Goal: Find specific page/section: Find specific page/section

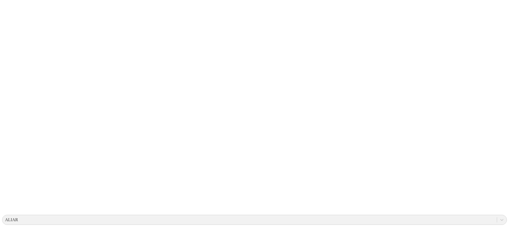
click at [14, 11] on icon at bounding box center [10, 108] width 16 height 212
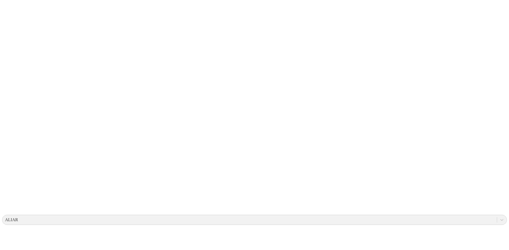
drag, startPoint x: 253, startPoint y: 147, endPoint x: 255, endPoint y: 151, distance: 3.9
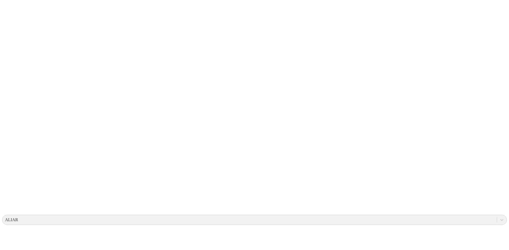
drag, startPoint x: 129, startPoint y: 223, endPoint x: 129, endPoint y: 220, distance: 3.7
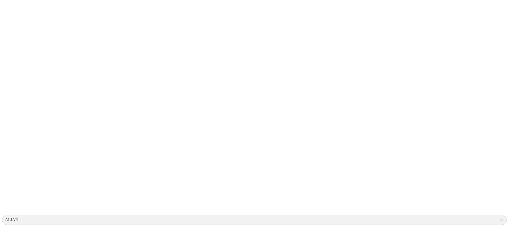
click at [16, 11] on icon at bounding box center [10, 108] width 16 height 212
